Goal: Find specific page/section: Find specific page/section

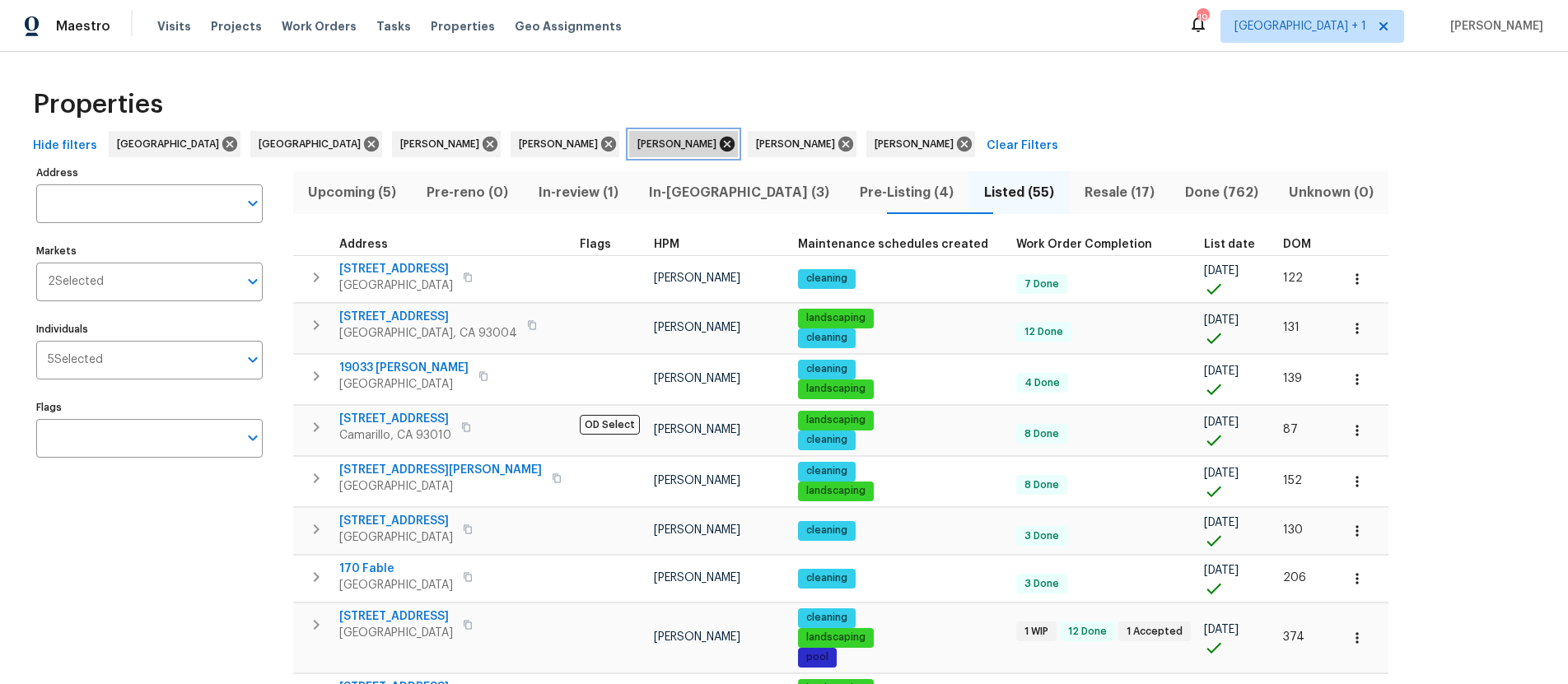
click at [720, 146] on icon at bounding box center [727, 144] width 15 height 15
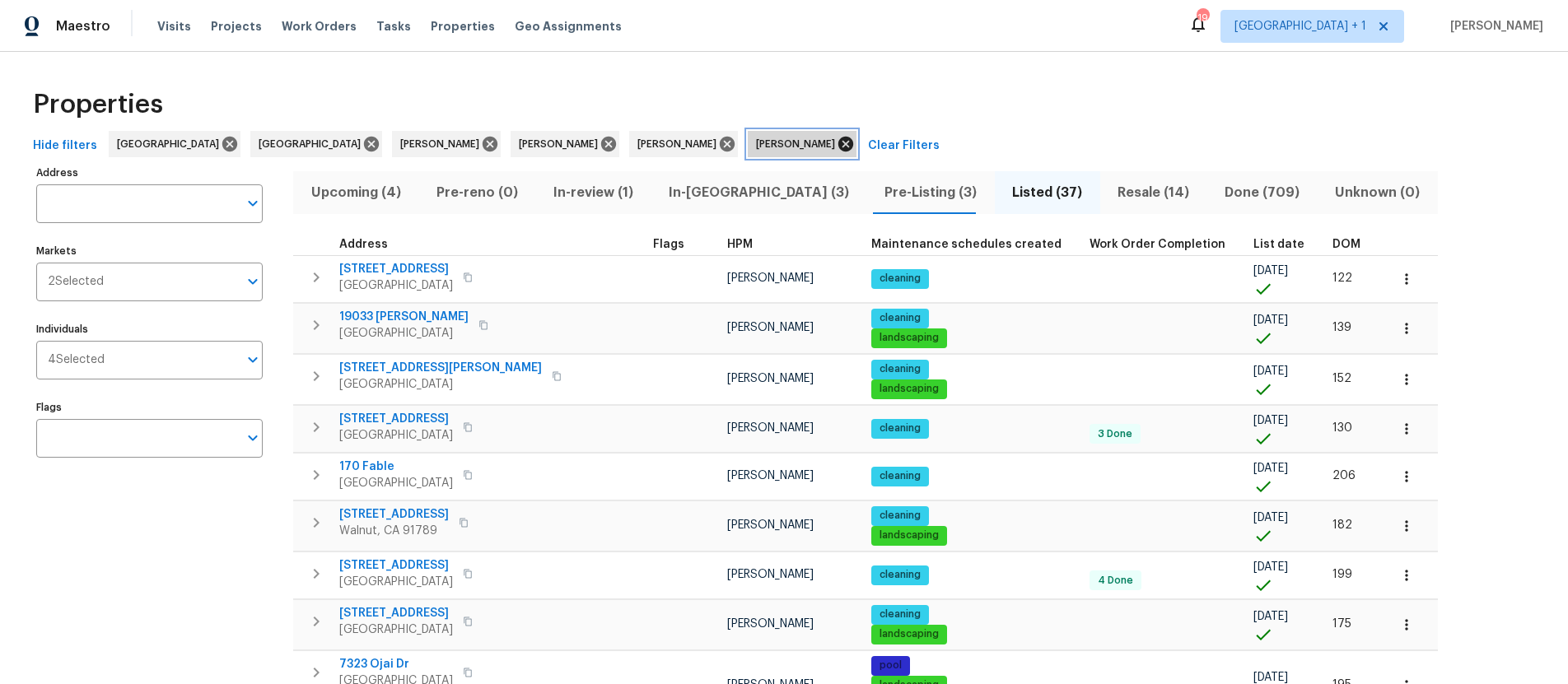
click at [838, 143] on icon at bounding box center [846, 144] width 15 height 15
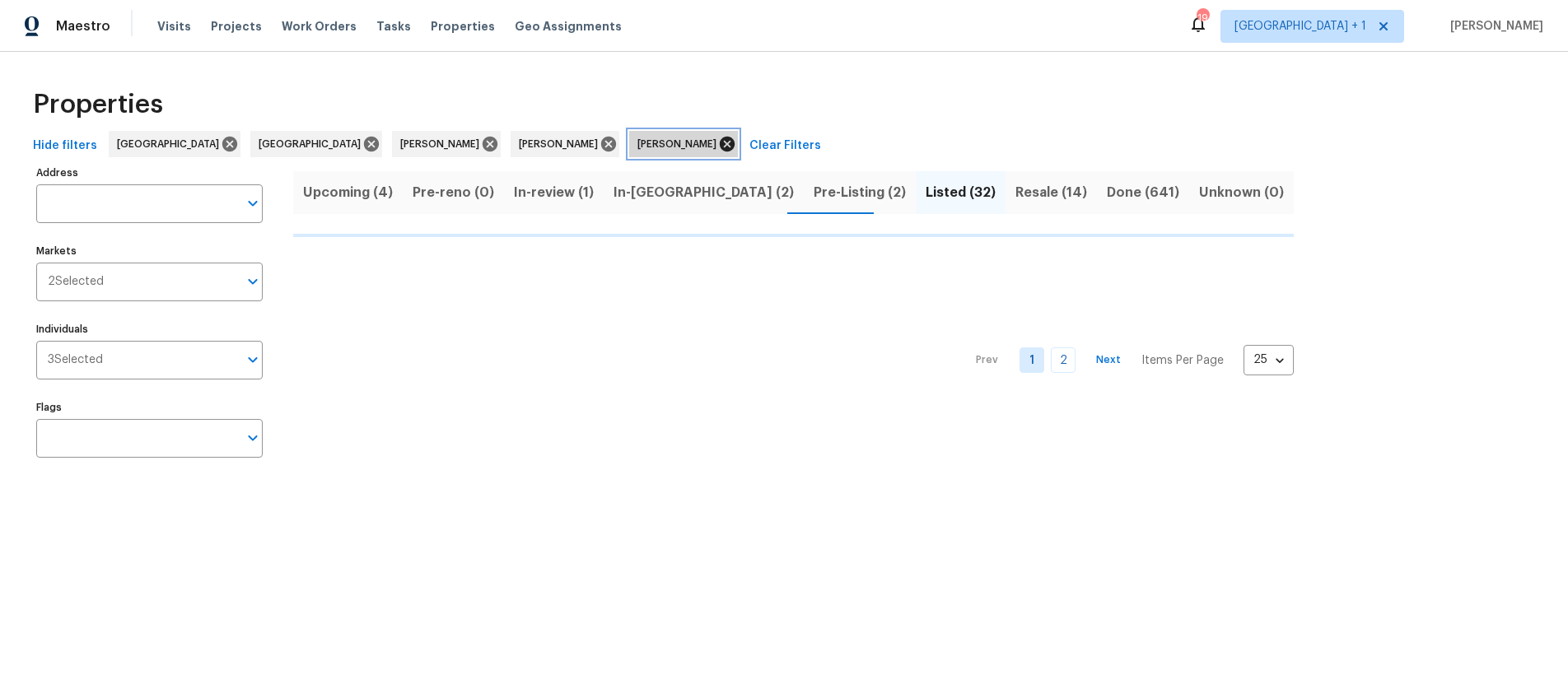
click at [718, 142] on icon at bounding box center [727, 144] width 18 height 18
click at [601, 142] on icon at bounding box center [608, 144] width 15 height 15
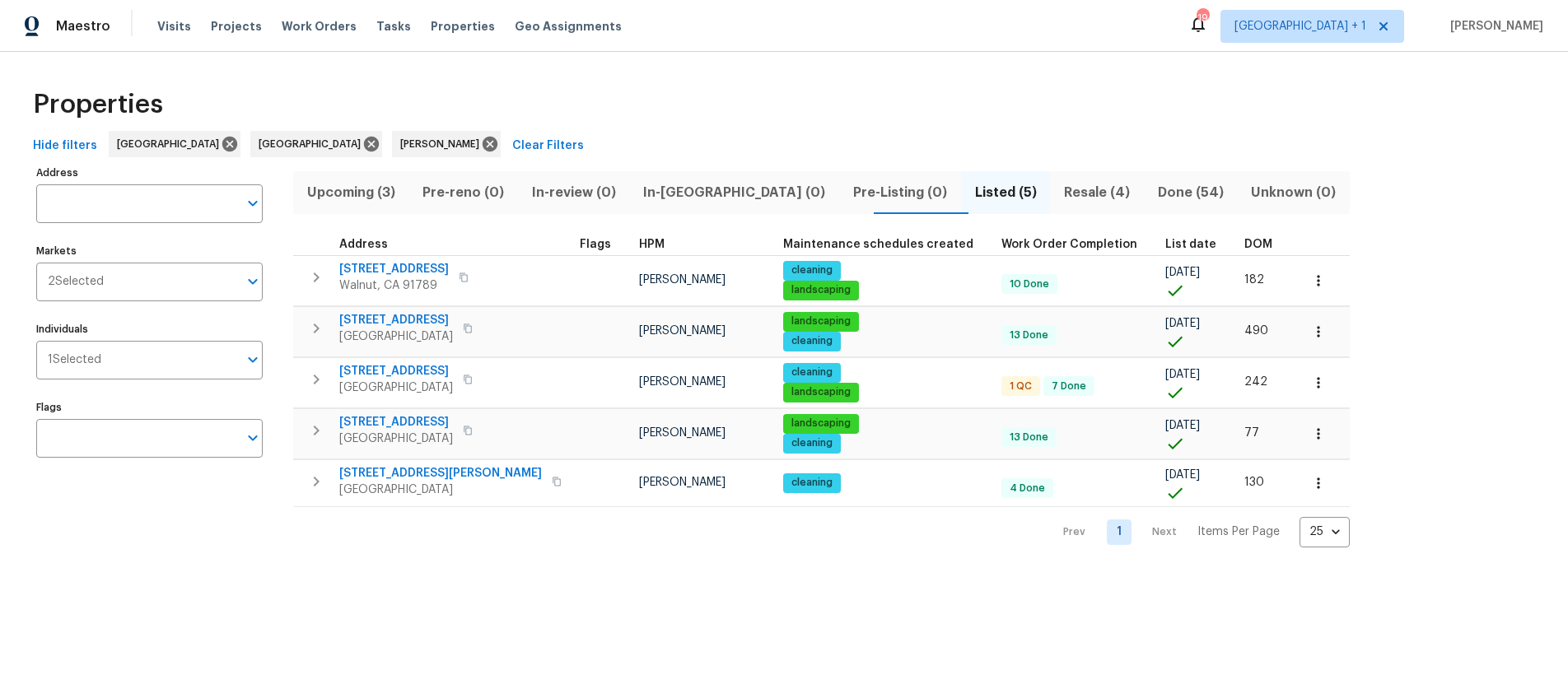
click at [1060, 194] on span "Resale (4)" at bounding box center [1096, 192] width 74 height 23
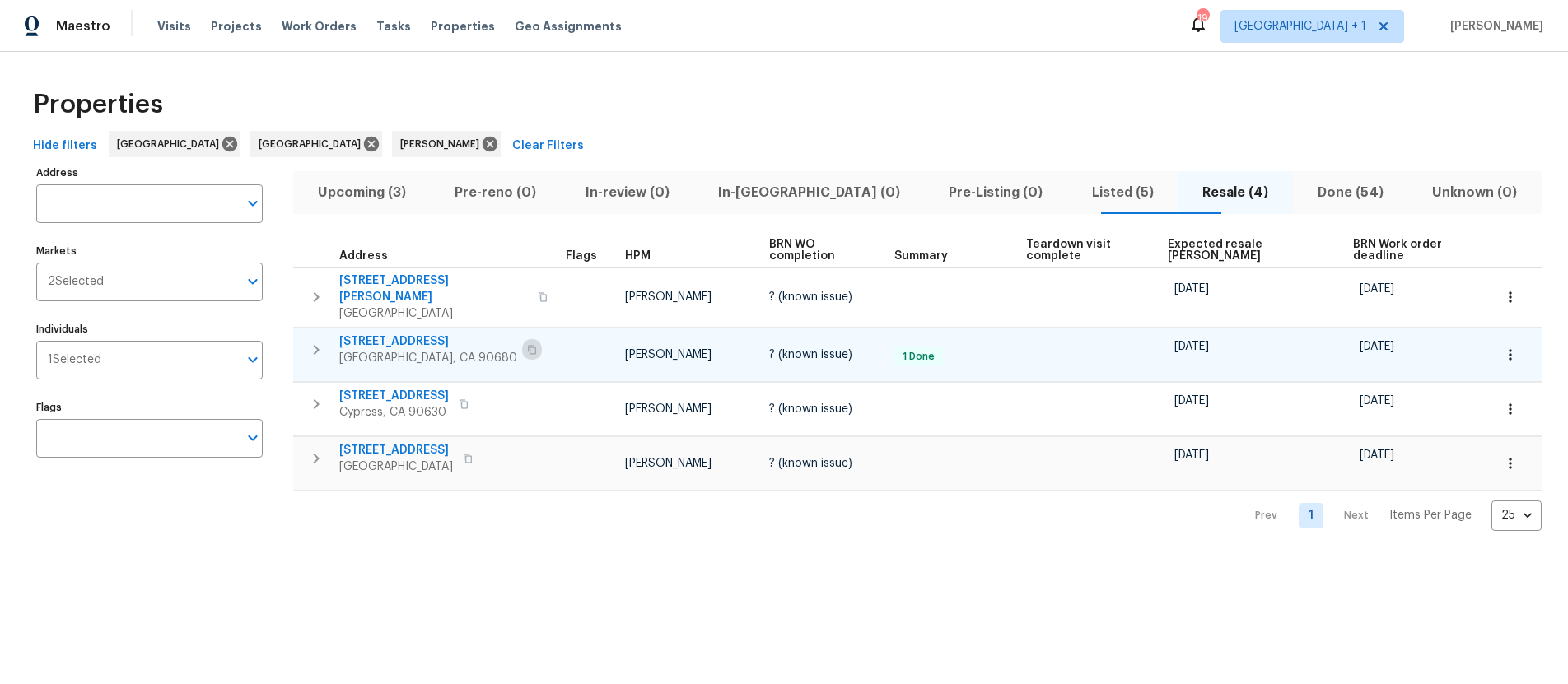
click at [528, 345] on icon "button" at bounding box center [531, 349] width 8 height 9
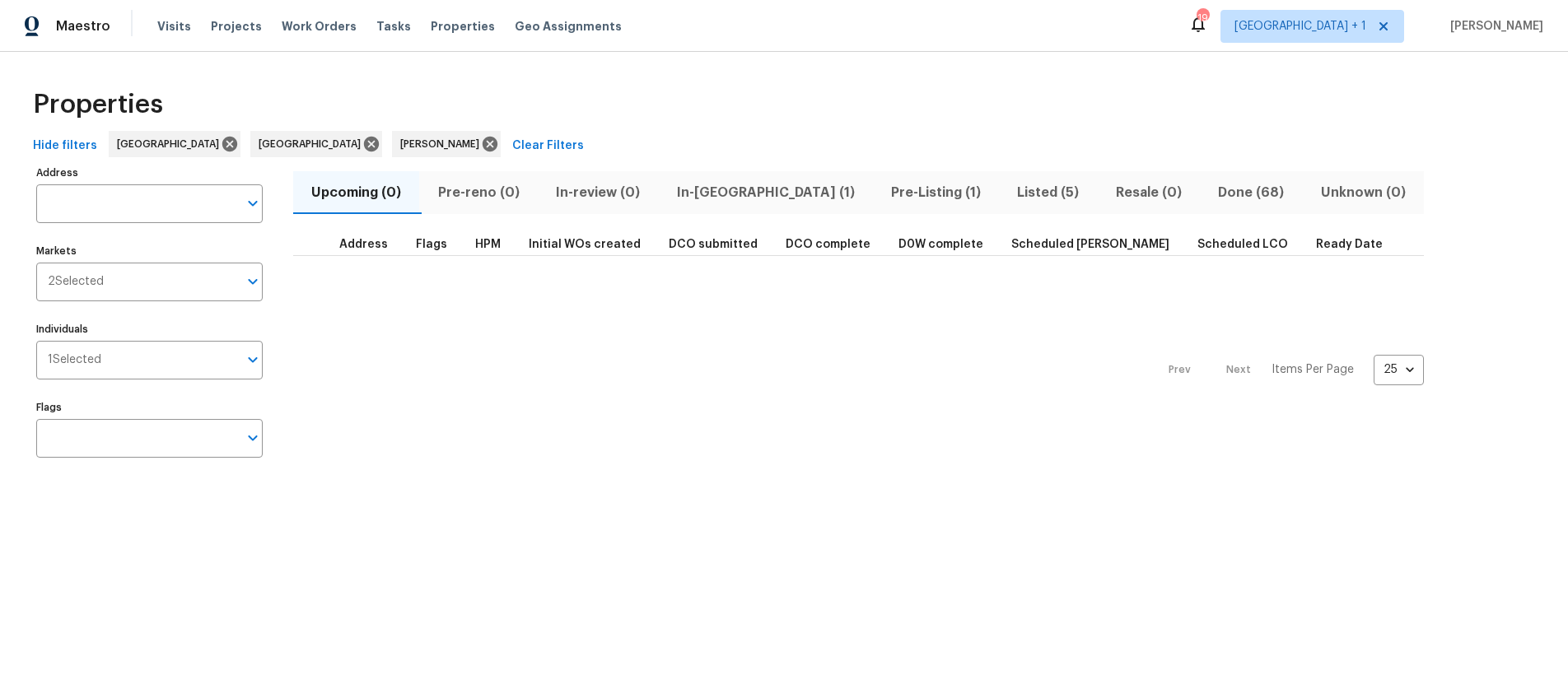
click at [930, 316] on div "Prev Next Items Per Page 25 25 ​" at bounding box center [858, 365] width 1131 height 218
click at [499, 337] on div "Prev Next Items Per Page 25 25 ​" at bounding box center [858, 365] width 1131 height 218
